Goal: Book appointment/travel/reservation

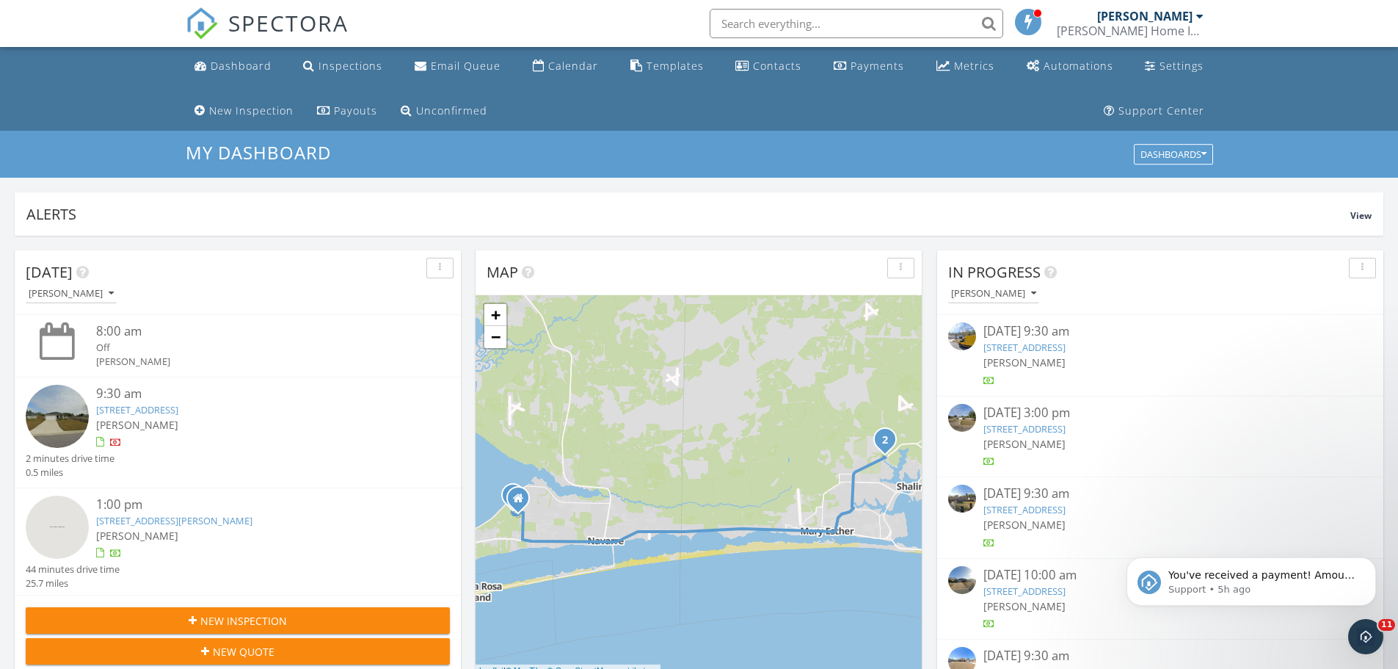
scroll to position [1358, 1421]
click at [1371, 559] on icon "Dismiss notification" at bounding box center [1372, 561] width 8 height 8
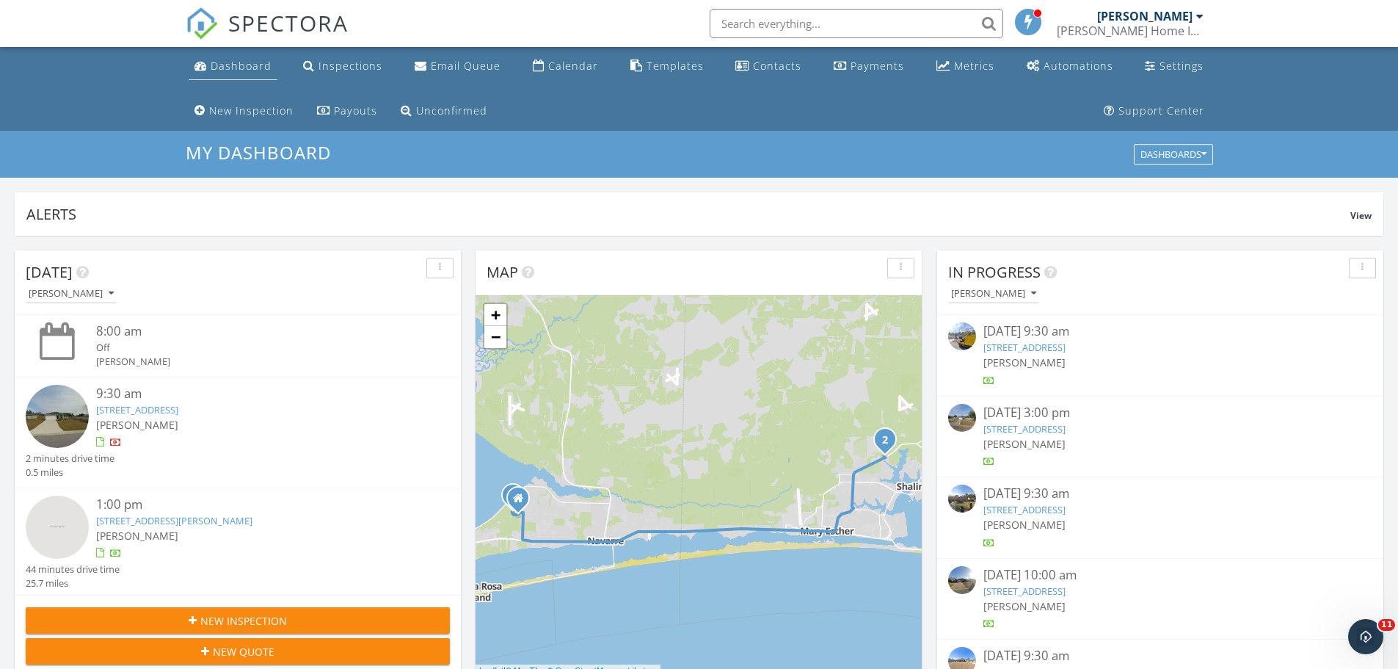
click at [214, 63] on div "Dashboard" at bounding box center [241, 66] width 61 height 14
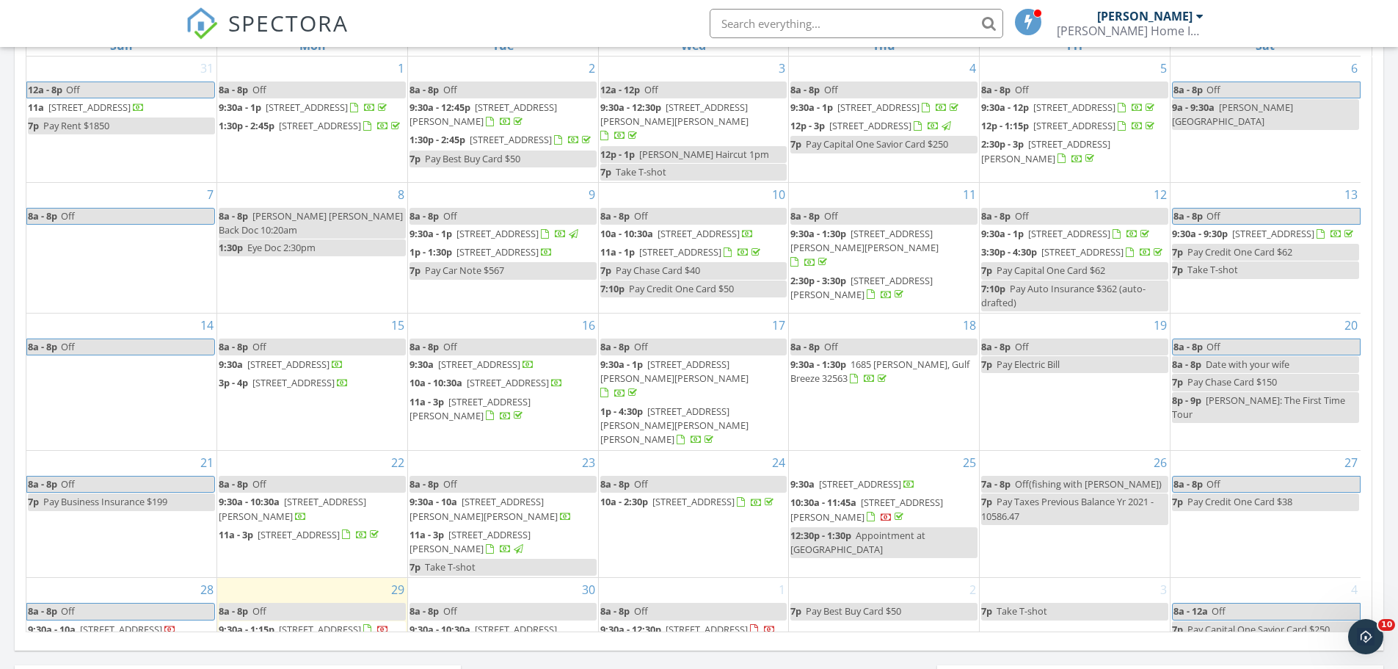
scroll to position [660, 0]
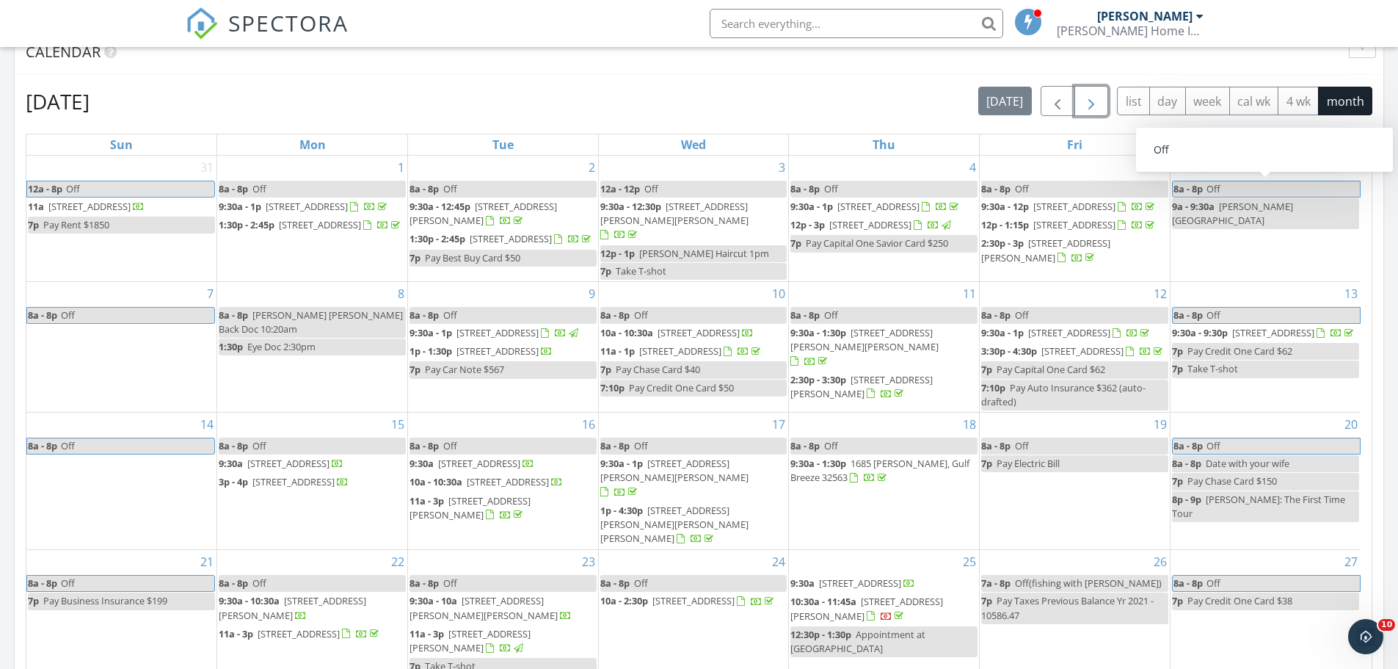
click at [1088, 98] on span "button" at bounding box center [1091, 101] width 18 height 18
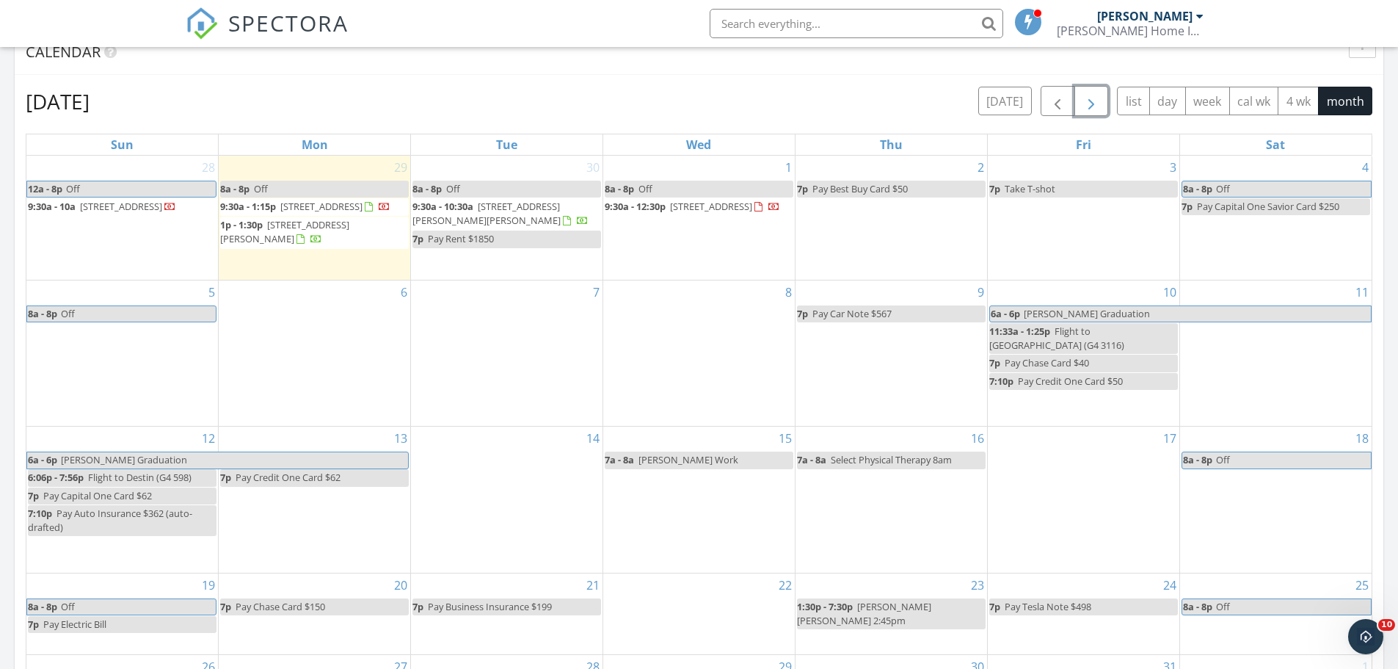
click at [1074, 86] on button "button" at bounding box center [1091, 101] width 34 height 30
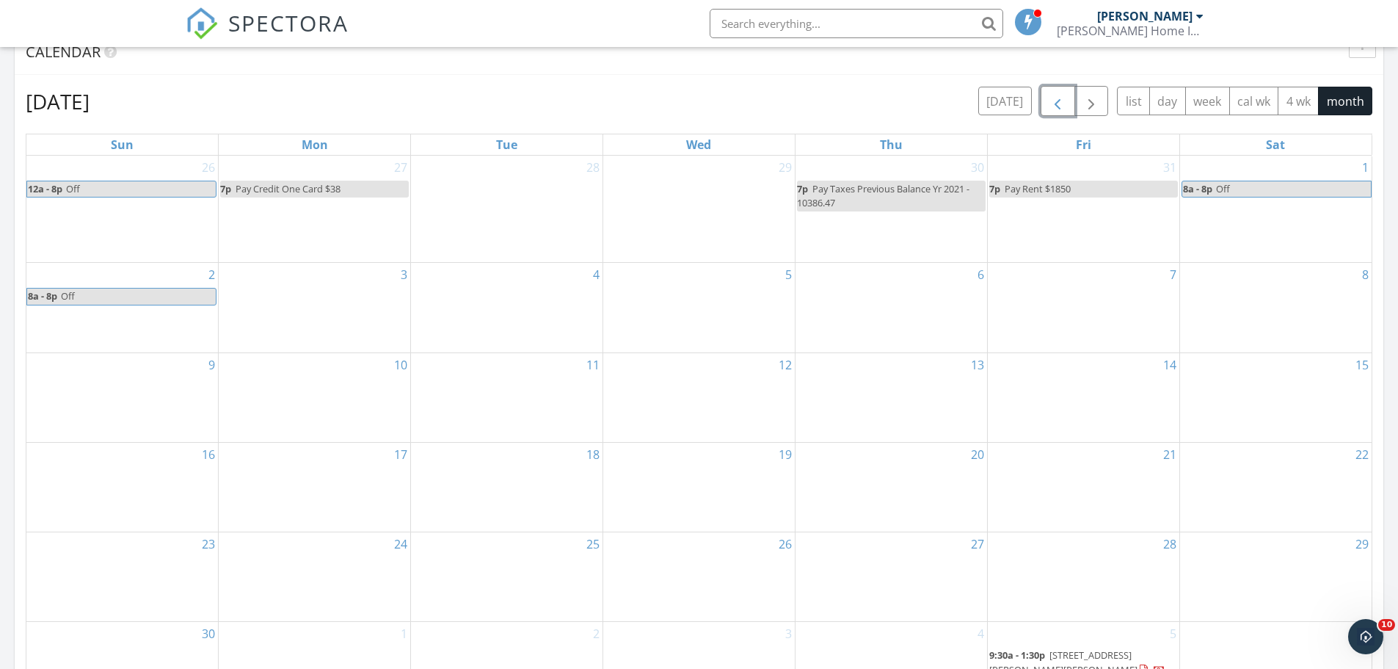
click at [1056, 91] on button "button" at bounding box center [1058, 101] width 34 height 30
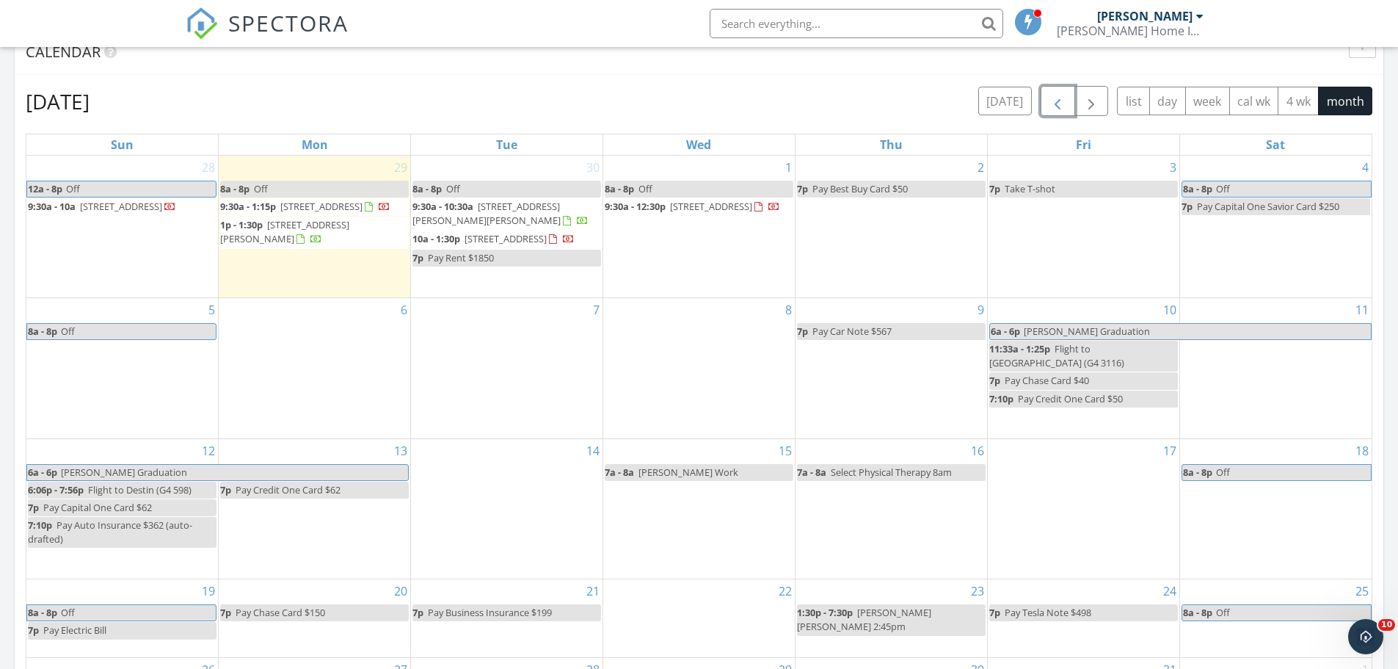
click at [248, 231] on span "1p - 1:30p" at bounding box center [241, 224] width 43 height 13
